Goal: Information Seeking & Learning: Learn about a topic

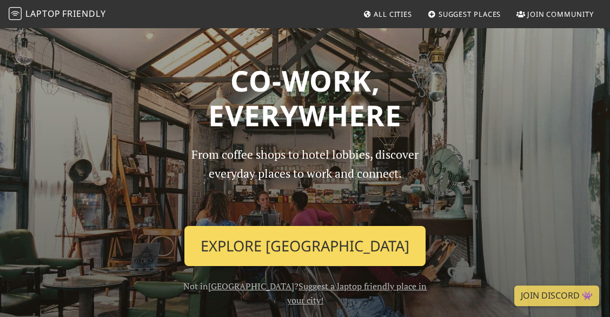
click at [318, 236] on link "Explore Singapore" at bounding box center [305, 246] width 241 height 40
click at [318, 243] on link "Explore Singapore" at bounding box center [305, 246] width 241 height 40
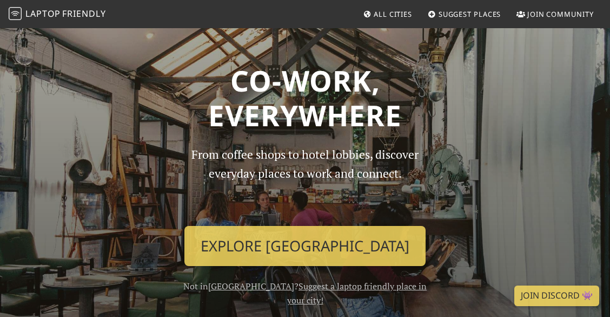
click at [346, 109] on h1 "Co-work, Everywhere" at bounding box center [305, 97] width 506 height 69
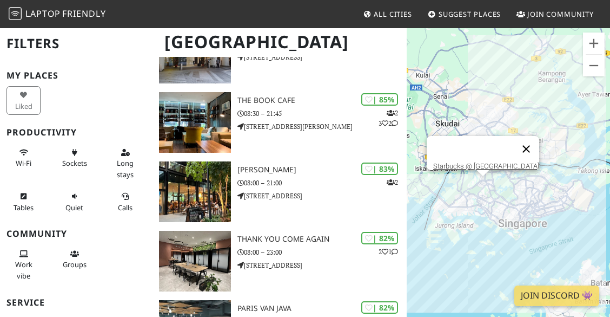
scroll to position [649, 0]
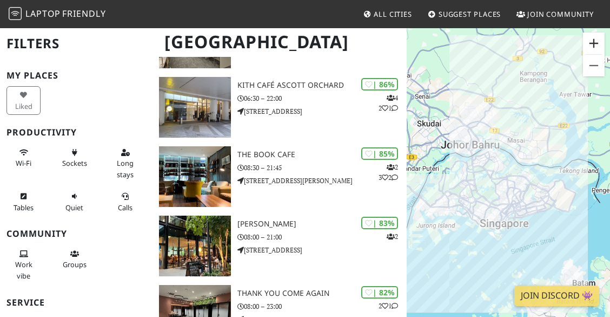
click at [589, 42] on button "Zoom in" at bounding box center [594, 43] width 22 height 22
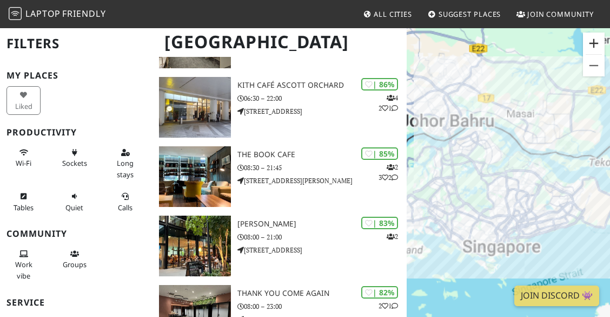
click at [589, 42] on button "Zoom in" at bounding box center [594, 43] width 22 height 22
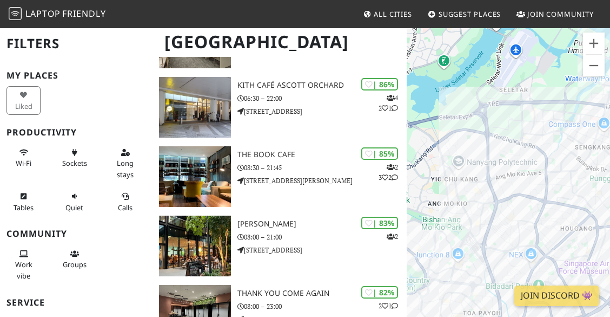
drag, startPoint x: 516, startPoint y: 137, endPoint x: 437, endPoint y: 119, distance: 81.1
click at [437, 119] on div "To navigate, press the arrow keys." at bounding box center [508, 185] width 203 height 317
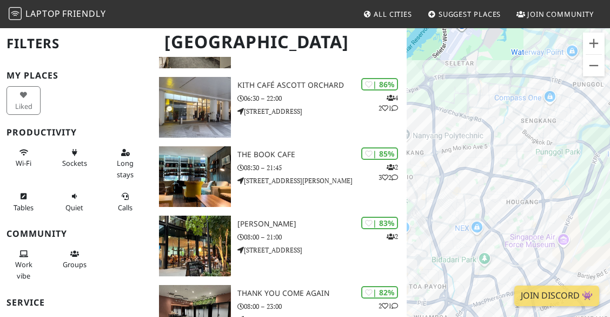
drag, startPoint x: 555, startPoint y: 172, endPoint x: 461, endPoint y: 142, distance: 98.1
click at [461, 142] on div "To navigate, press the arrow keys." at bounding box center [508, 185] width 203 height 317
drag, startPoint x: 536, startPoint y: 124, endPoint x: 565, endPoint y: 206, distance: 86.6
click at [565, 206] on div "To navigate, press the arrow keys." at bounding box center [508, 185] width 203 height 317
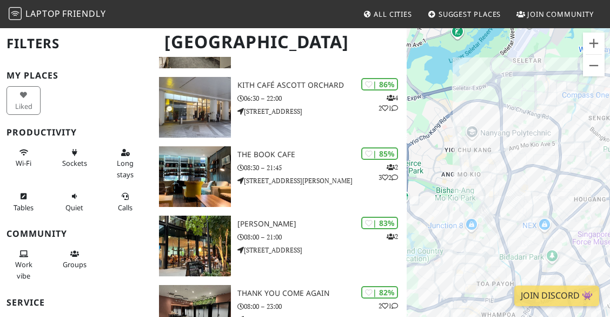
drag, startPoint x: 457, startPoint y: 176, endPoint x: 603, endPoint y: 128, distance: 153.5
click at [603, 128] on div "To navigate, press the arrow keys." at bounding box center [508, 185] width 203 height 317
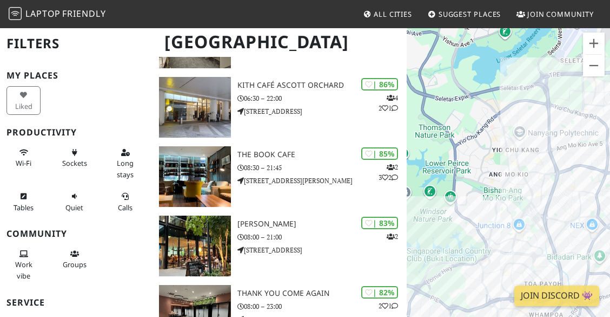
drag, startPoint x: 524, startPoint y: 156, endPoint x: 491, endPoint y: 201, distance: 56.1
click at [491, 201] on div "To navigate, press the arrow keys." at bounding box center [508, 185] width 203 height 317
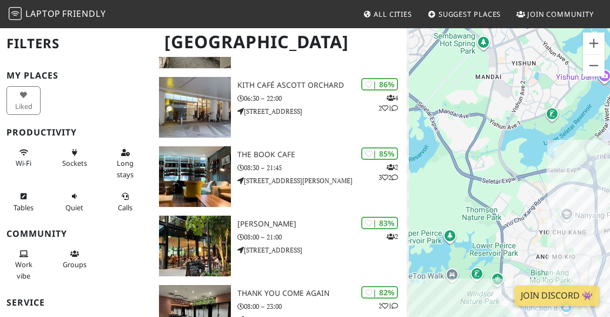
drag, startPoint x: 452, startPoint y: 89, endPoint x: 542, endPoint y: 199, distance: 141.9
click at [542, 199] on div "To navigate, press the arrow keys." at bounding box center [508, 185] width 203 height 317
drag, startPoint x: 456, startPoint y: 99, endPoint x: 539, endPoint y: 187, distance: 121.3
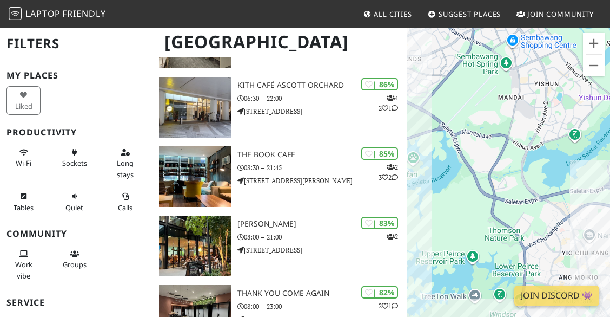
click at [539, 187] on div "To navigate, press the arrow keys." at bounding box center [508, 185] width 203 height 317
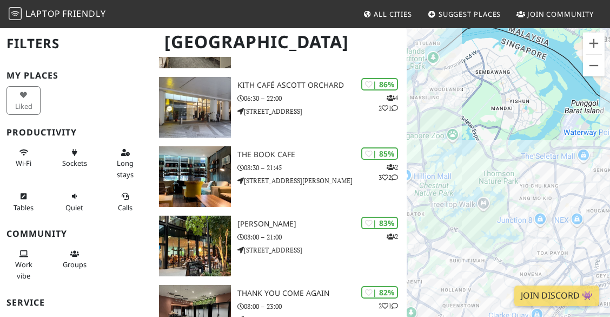
drag, startPoint x: 452, startPoint y: 108, endPoint x: 488, endPoint y: 169, distance: 70.5
click at [488, 169] on div "To navigate, press the arrow keys." at bounding box center [508, 185] width 203 height 317
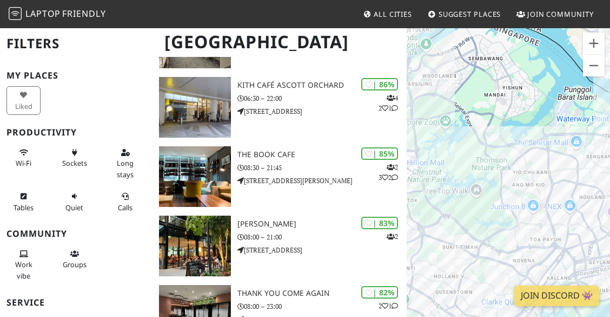
drag, startPoint x: 554, startPoint y: 205, endPoint x: 472, endPoint y: 116, distance: 121.4
click at [472, 116] on div "To navigate, press the arrow keys." at bounding box center [508, 185] width 203 height 317
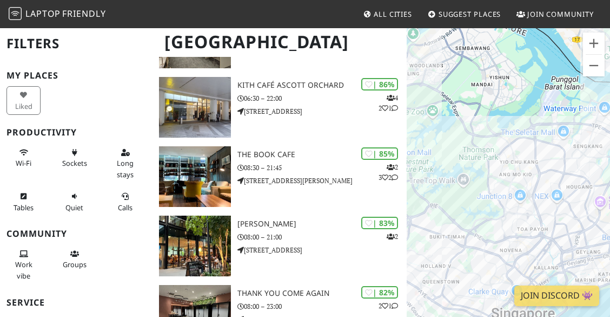
drag, startPoint x: 532, startPoint y: 193, endPoint x: 491, endPoint y: 156, distance: 55.2
click at [491, 156] on div "To navigate, press the arrow keys." at bounding box center [508, 185] width 203 height 317
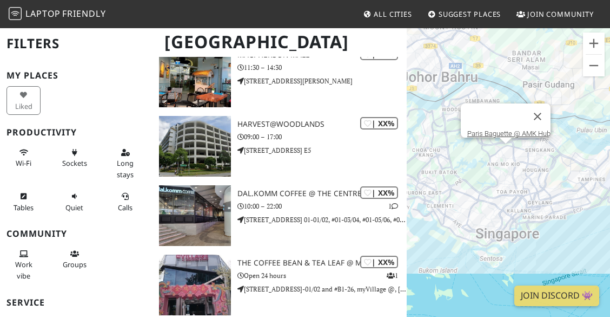
scroll to position [21062, 0]
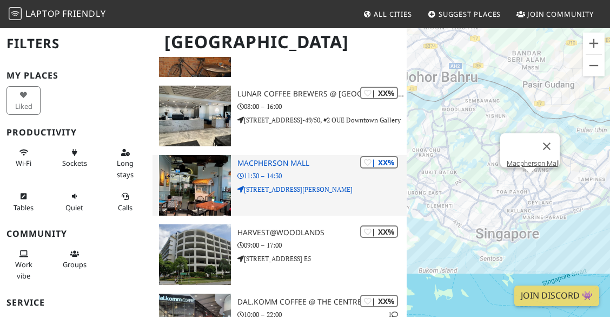
click at [323, 198] on div "| XX% Macpherson Mall 11:30 – 14:30 401 MacPherson Rd" at bounding box center [322, 185] width 169 height 61
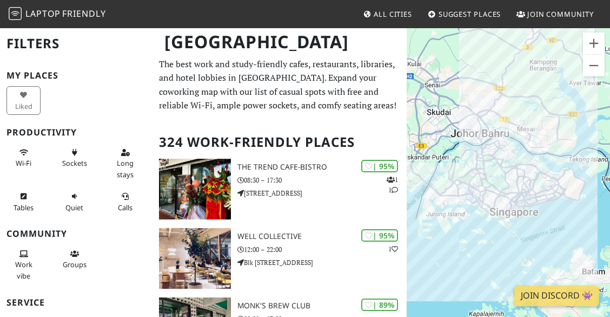
click at [102, 158] on div "Long stays" at bounding box center [127, 163] width 51 height 44
click at [108, 160] on button "Long stays" at bounding box center [125, 163] width 34 height 40
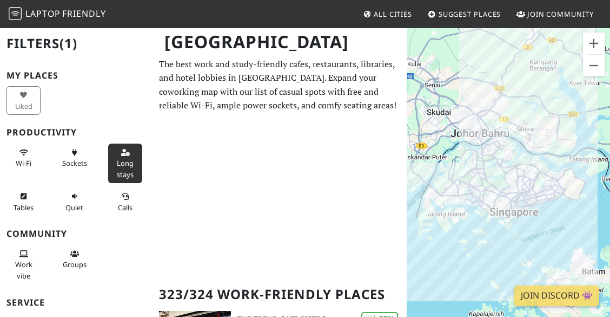
click at [51, 150] on div "Sockets" at bounding box center [76, 163] width 51 height 44
click at [70, 151] on icon at bounding box center [74, 152] width 9 height 7
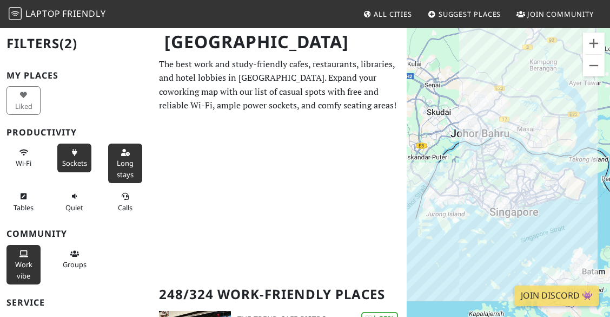
click at [27, 258] on button "Work vibe" at bounding box center [23, 265] width 34 height 40
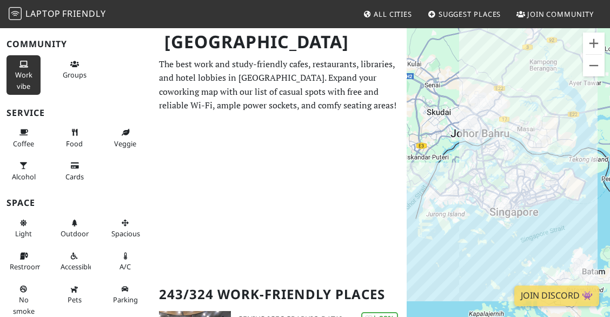
scroll to position [194, 0]
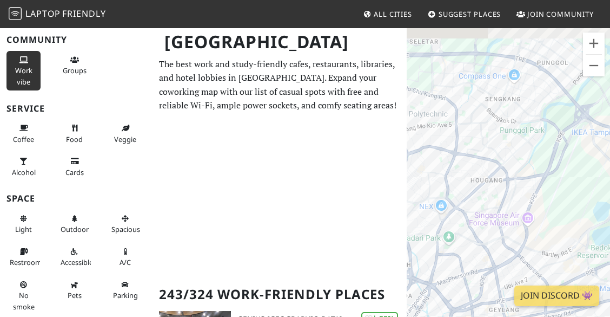
drag, startPoint x: 537, startPoint y: 82, endPoint x: 567, endPoint y: 186, distance: 107.6
click at [518, 187] on div "To navigate, press the arrow keys." at bounding box center [508, 185] width 203 height 317
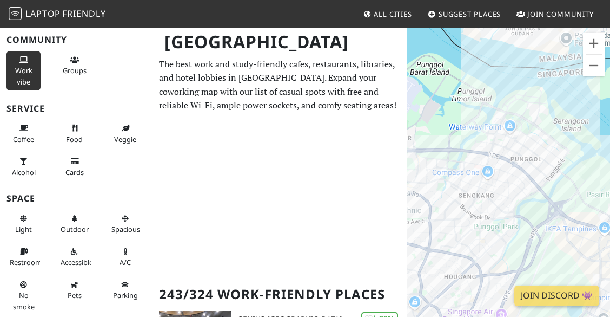
click at [518, 189] on div "To navigate, press the arrow keys." at bounding box center [508, 185] width 203 height 317
drag, startPoint x: 484, startPoint y: 217, endPoint x: 583, endPoint y: 192, distance: 102.8
click at [518, 192] on div "To navigate, press the arrow keys." at bounding box center [508, 185] width 203 height 317
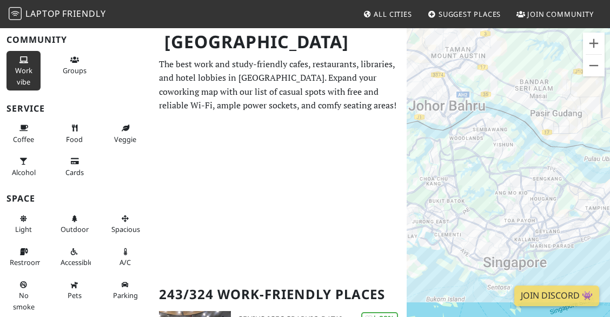
drag, startPoint x: 470, startPoint y: 204, endPoint x: 534, endPoint y: 176, distance: 69.1
click at [518, 176] on div "To navigate, press the arrow keys." at bounding box center [508, 185] width 203 height 317
